Goal: Task Accomplishment & Management: Manage account settings

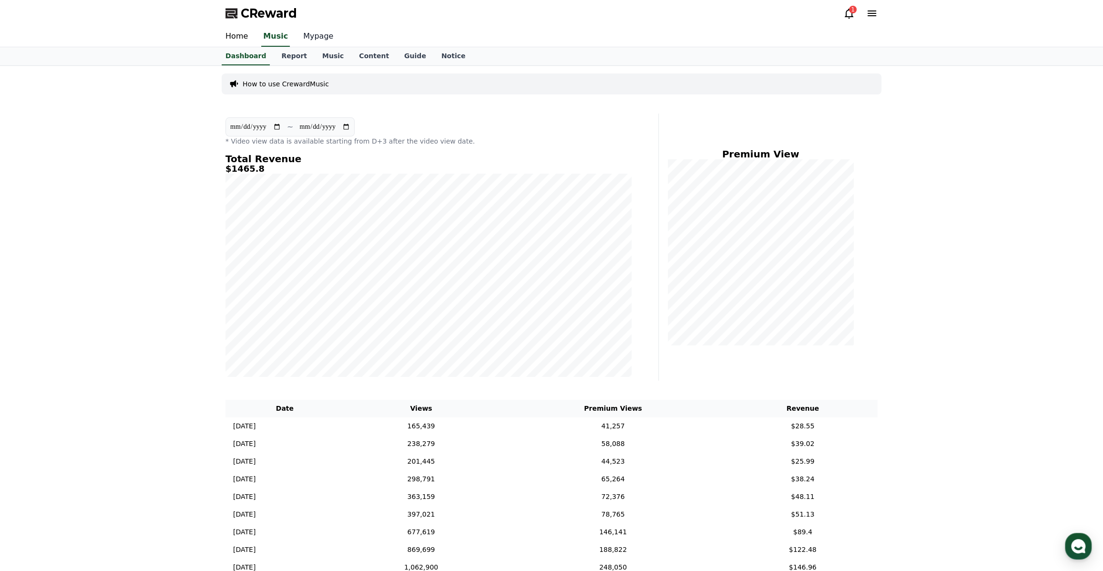
click at [316, 36] on link "Mypage" at bounding box center [318, 37] width 45 height 20
select select "**********"
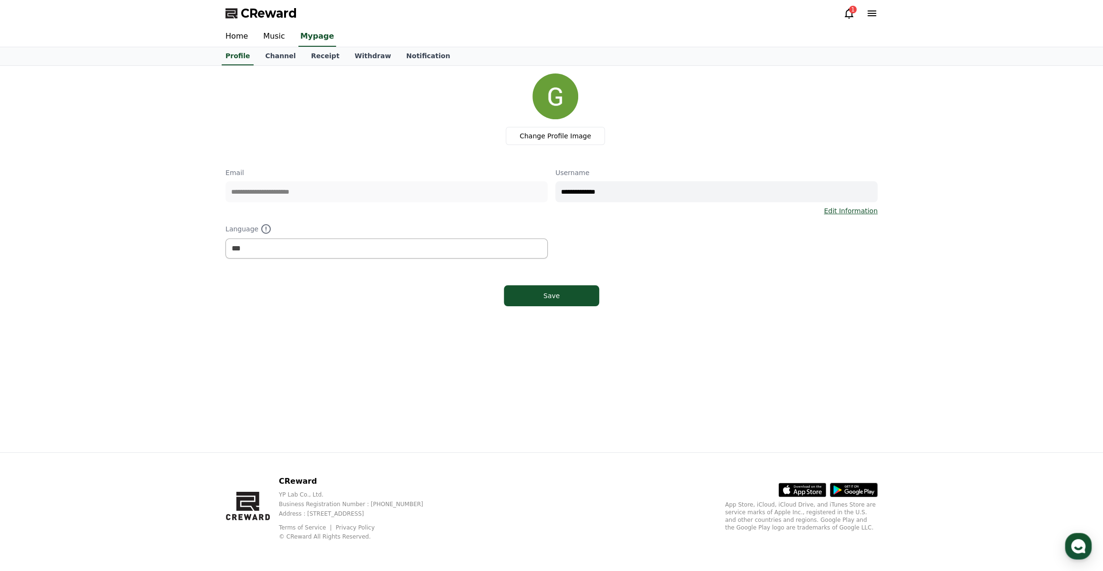
click at [851, 14] on icon at bounding box center [848, 13] width 11 height 11
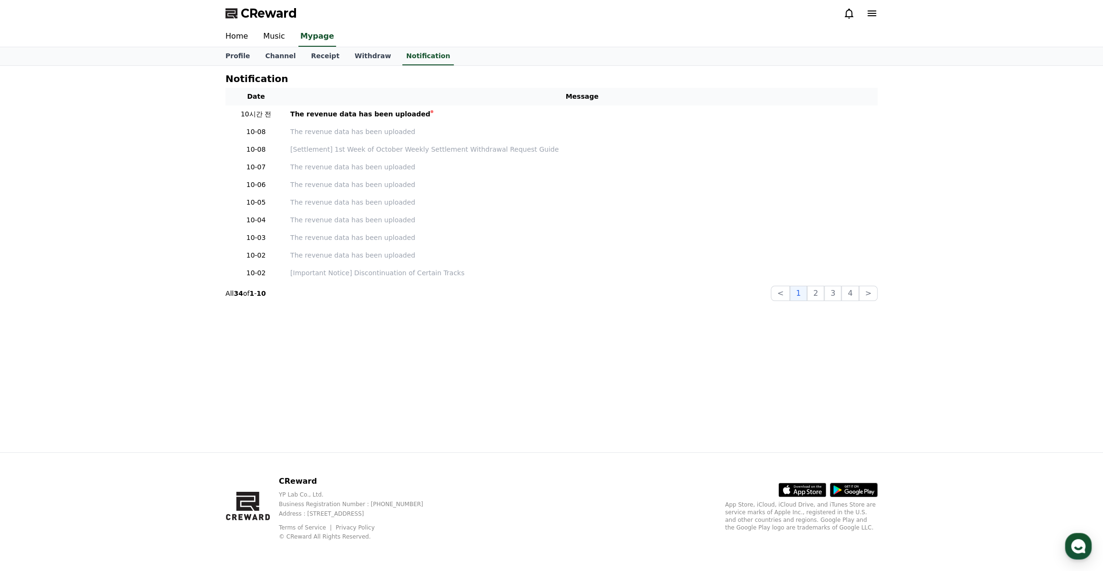
click at [851, 14] on icon at bounding box center [848, 13] width 11 height 11
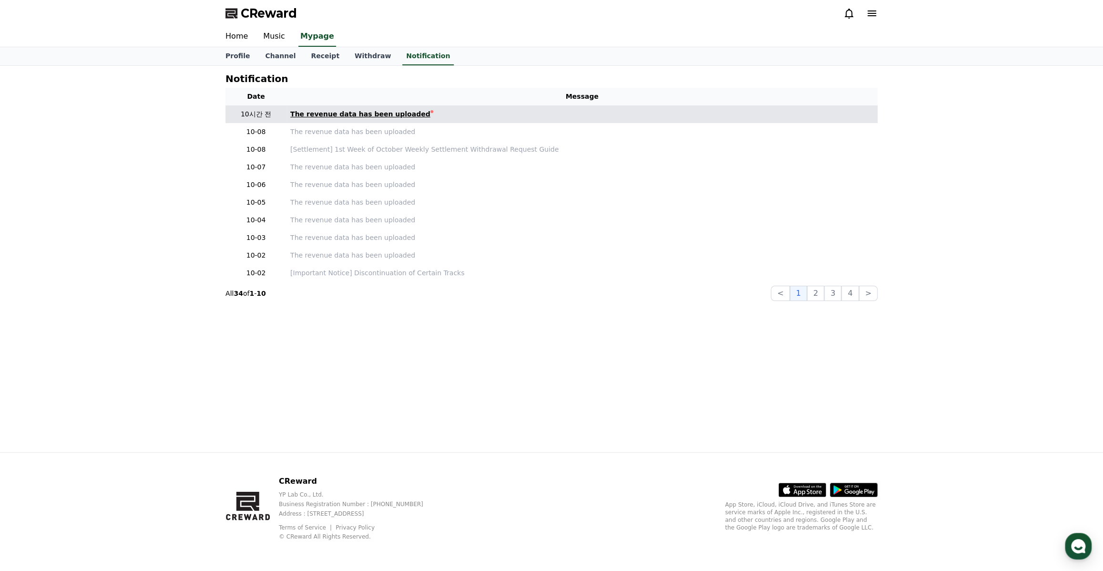
click at [369, 113] on div "The revenue data has been uploaded" at bounding box center [360, 114] width 140 height 10
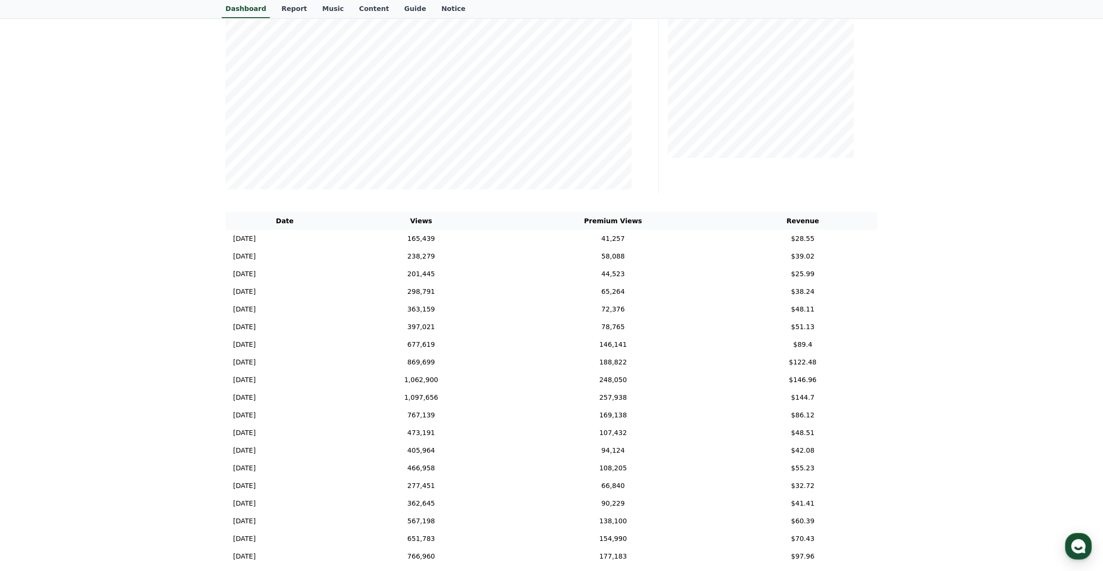
scroll to position [130, 0]
